Goal: Check status

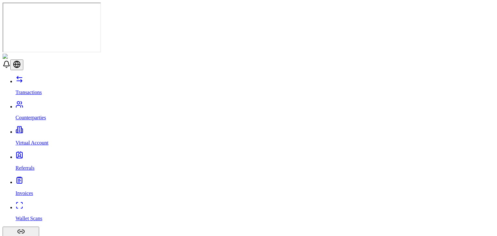
scroll to position [36, 0]
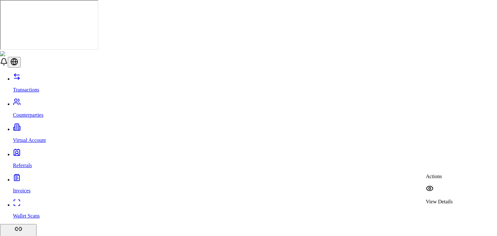
click at [441, 185] on div "View Details" at bounding box center [439, 195] width 27 height 20
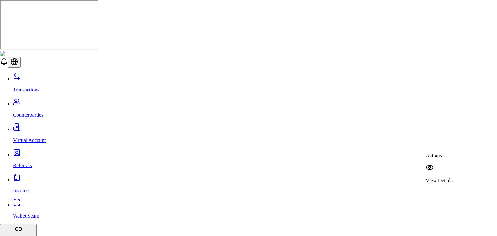
click at [438, 166] on div "View Details" at bounding box center [439, 174] width 27 height 20
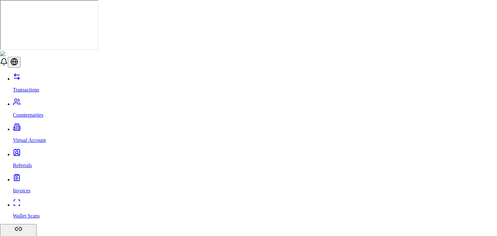
scroll to position [188, 0]
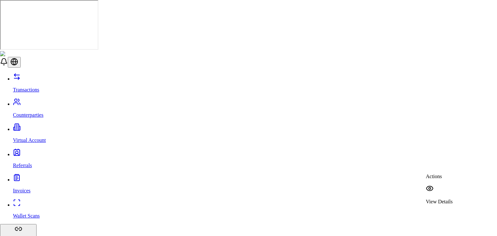
click at [447, 199] on p "View Details" at bounding box center [439, 202] width 27 height 6
drag, startPoint x: 338, startPoint y: 27, endPoint x: 333, endPoint y: 25, distance: 5.2
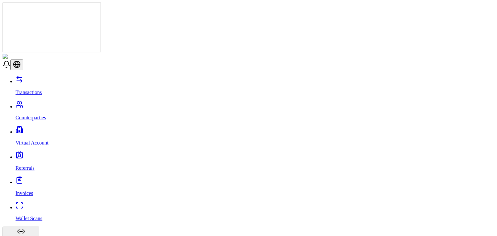
scroll to position [2, 0]
